Goal: Task Accomplishment & Management: Manage account settings

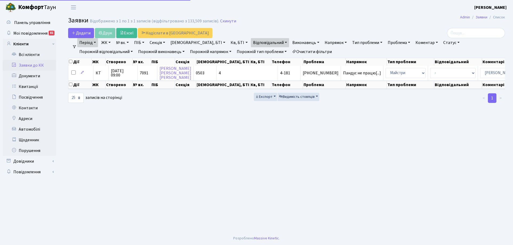
select select "25"
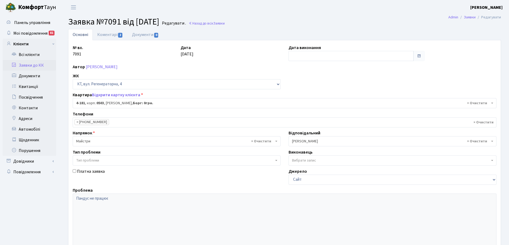
select select "1107"
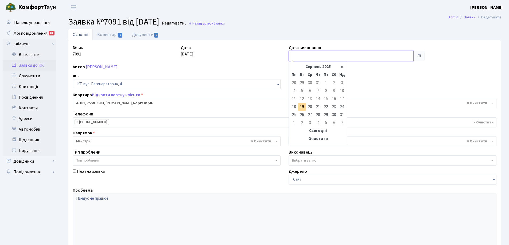
click at [324, 55] on input "text" at bounding box center [350, 56] width 125 height 10
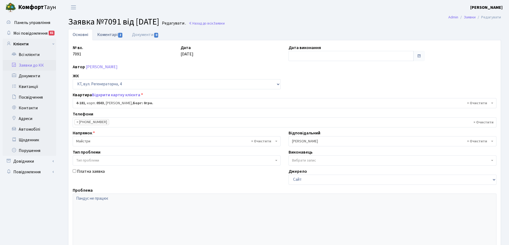
click at [104, 34] on link "Коментарі 2" at bounding box center [110, 34] width 35 height 11
